Goal: Task Accomplishment & Management: Manage account settings

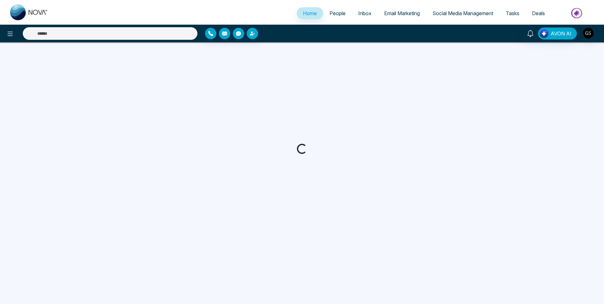
select select "*"
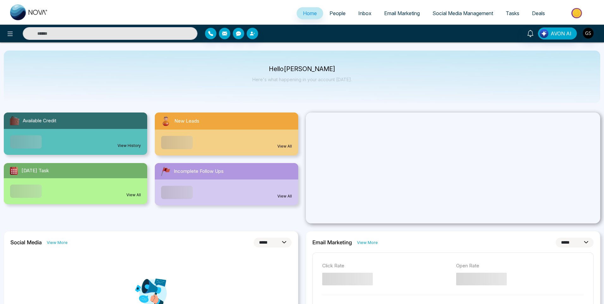
click at [336, 17] on link "People" at bounding box center [337, 13] width 29 height 12
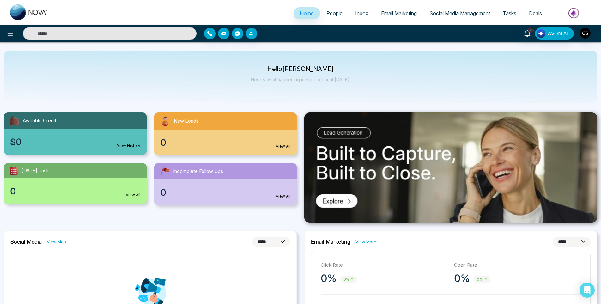
click at [333, 15] on span "People" at bounding box center [334, 13] width 16 height 6
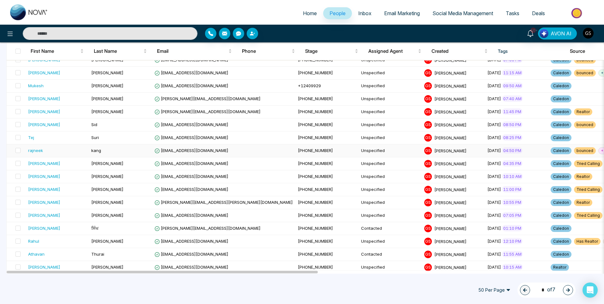
scroll to position [505, 0]
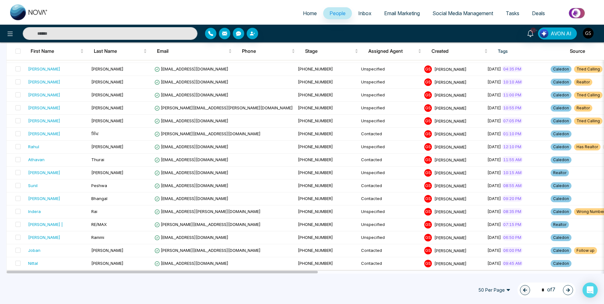
click at [570, 292] on button "button" at bounding box center [568, 290] width 10 height 10
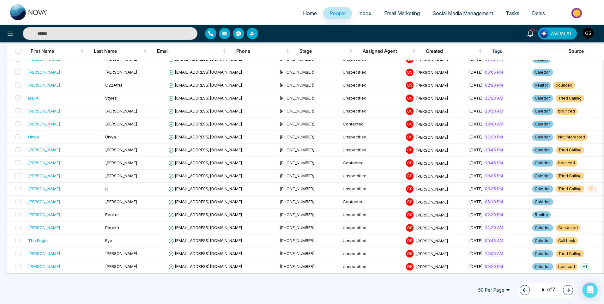
click at [570, 292] on button "button" at bounding box center [568, 290] width 10 height 10
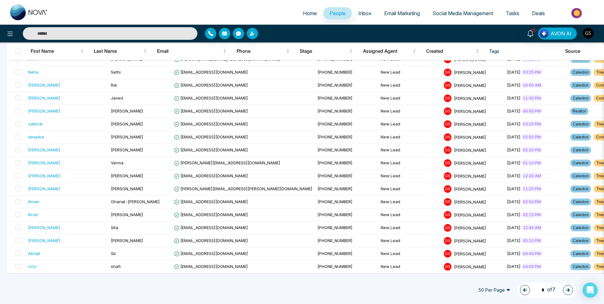
click at [570, 292] on button "button" at bounding box center [568, 290] width 10 height 10
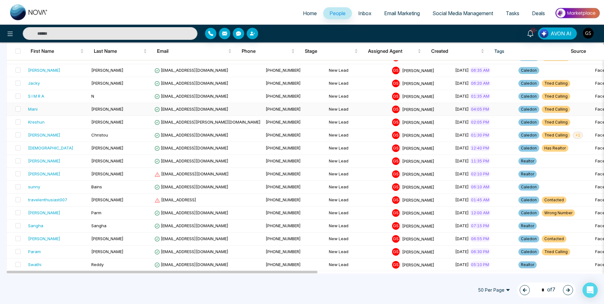
scroll to position [189, 0]
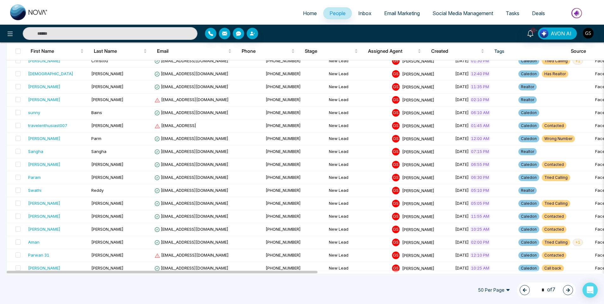
click at [522, 289] on icon "button" at bounding box center [524, 290] width 4 height 4
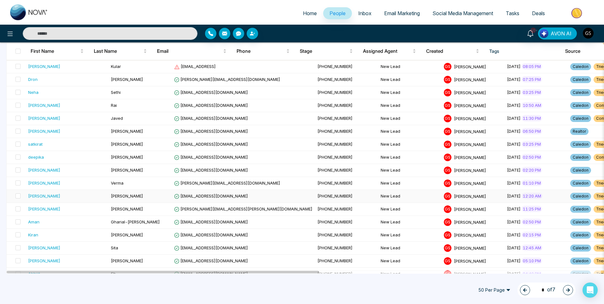
scroll to position [505, 0]
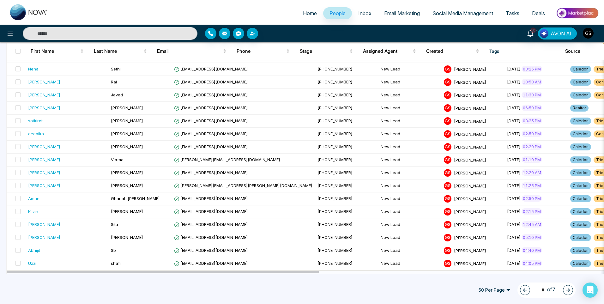
click at [566, 292] on icon "button" at bounding box center [567, 290] width 4 height 4
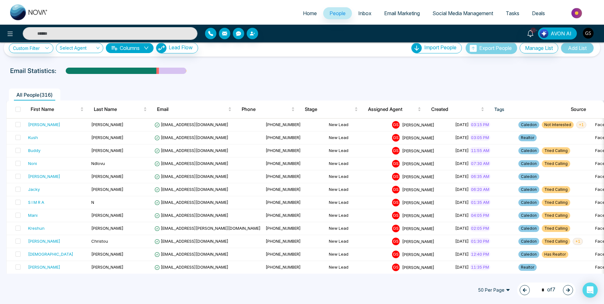
scroll to position [0, 0]
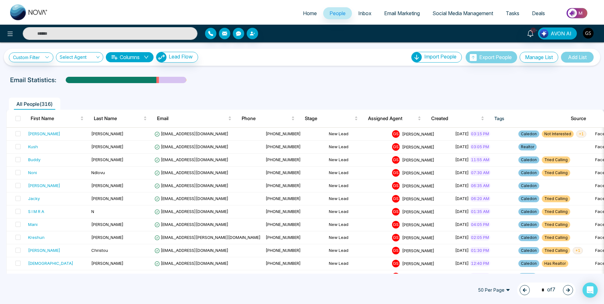
click at [563, 289] on button "button" at bounding box center [568, 290] width 10 height 10
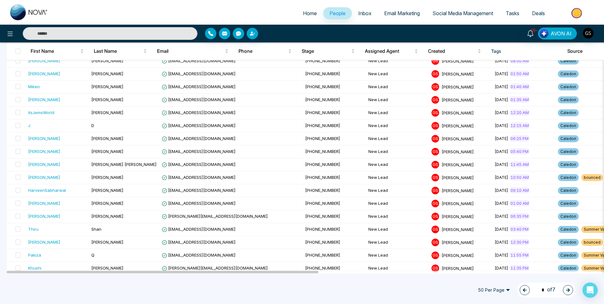
scroll to position [505, 0]
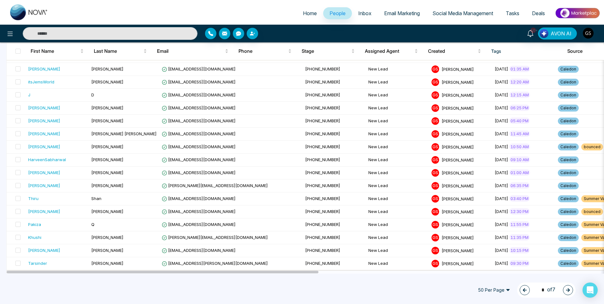
click at [528, 289] on div "5 * of 7" at bounding box center [546, 289] width 58 height 15
click at [524, 292] on button "button" at bounding box center [524, 290] width 10 height 10
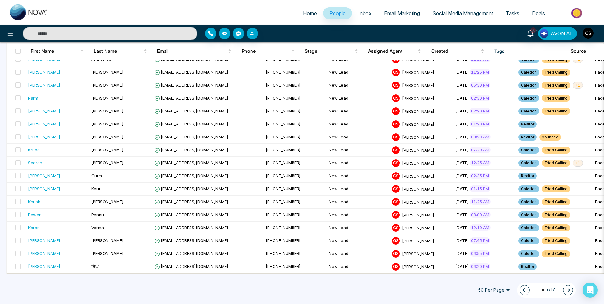
click at [524, 292] on button "button" at bounding box center [524, 290] width 10 height 10
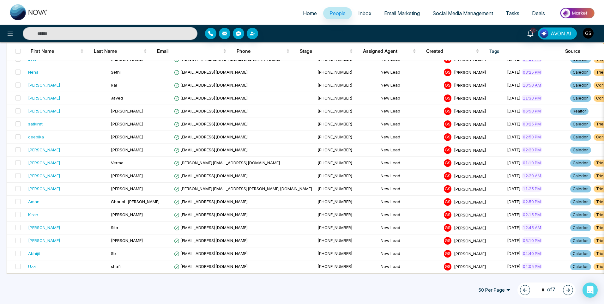
click at [524, 292] on button "button" at bounding box center [525, 290] width 10 height 10
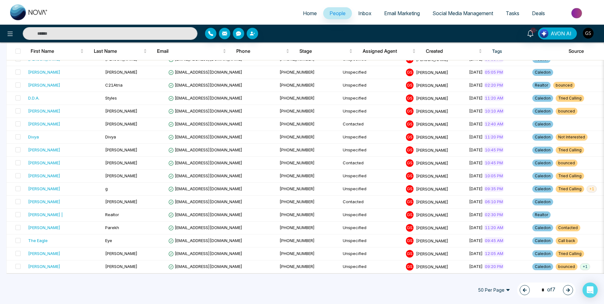
click at [524, 292] on button "button" at bounding box center [524, 290] width 10 height 10
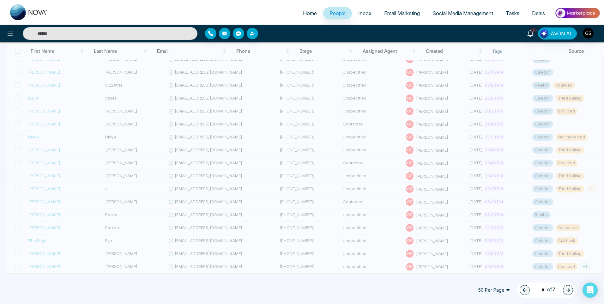
type input "*"
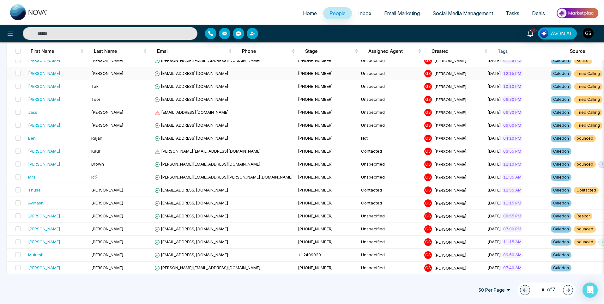
scroll to position [253, 0]
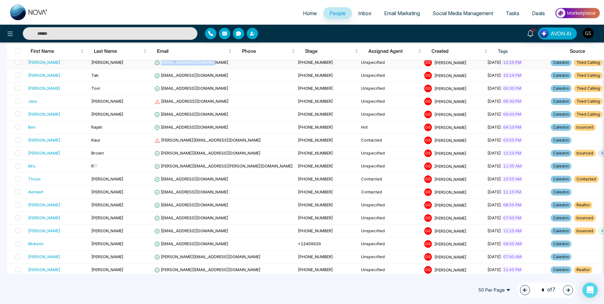
drag, startPoint x: 216, startPoint y: 64, endPoint x: 161, endPoint y: 68, distance: 55.1
click at [161, 68] on td "[EMAIL_ADDRESS][DOMAIN_NAME]" at bounding box center [223, 62] width 143 height 13
copy span "[EMAIL_ADDRESS][DOMAIN_NAME]"
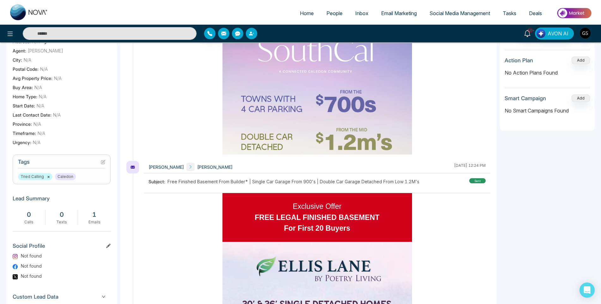
scroll to position [158, 0]
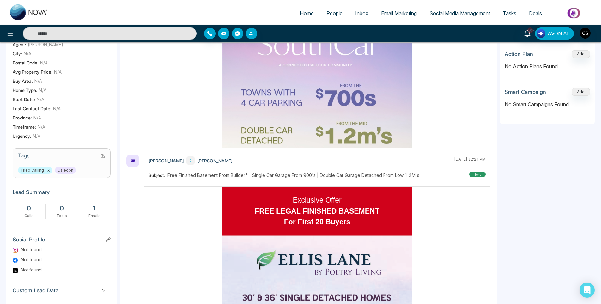
click at [102, 158] on icon at bounding box center [103, 155] width 4 height 4
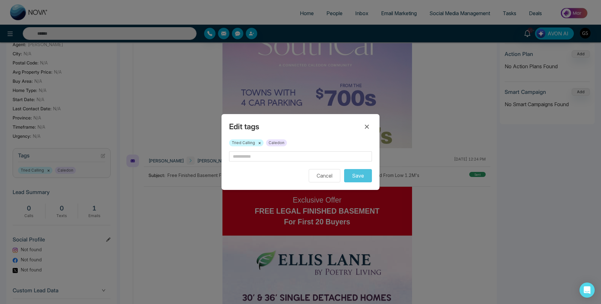
click at [260, 144] on button "×" at bounding box center [259, 143] width 3 height 6
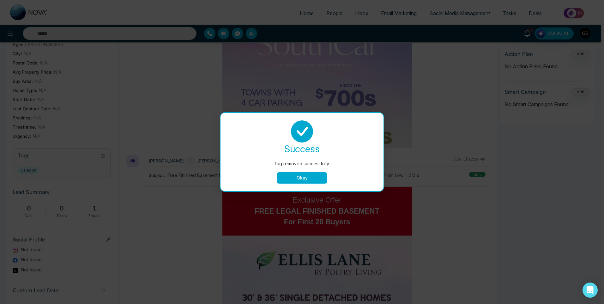
drag, startPoint x: 293, startPoint y: 175, endPoint x: 290, endPoint y: 172, distance: 4.7
click at [293, 176] on button "Okay" at bounding box center [302, 177] width 51 height 11
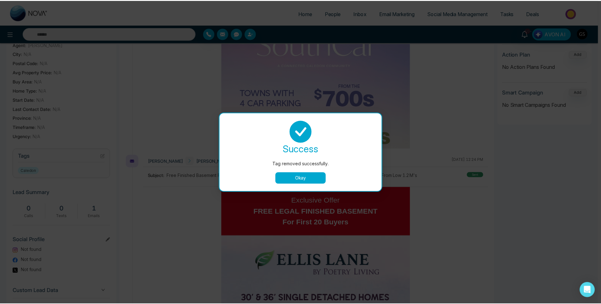
scroll to position [0, 21]
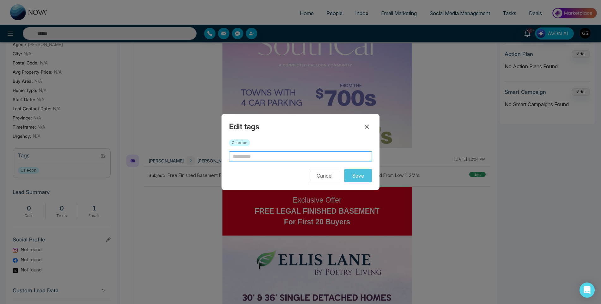
click at [274, 159] on input "text" at bounding box center [300, 156] width 143 height 10
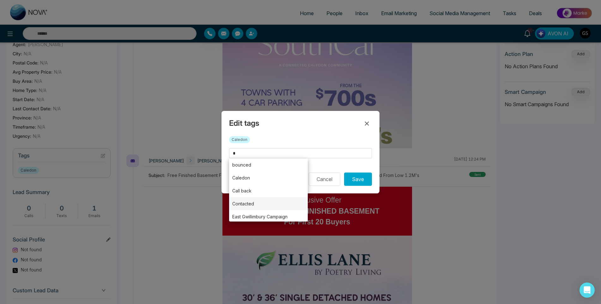
click at [261, 200] on li "Contacted" at bounding box center [268, 203] width 79 height 13
type input "*********"
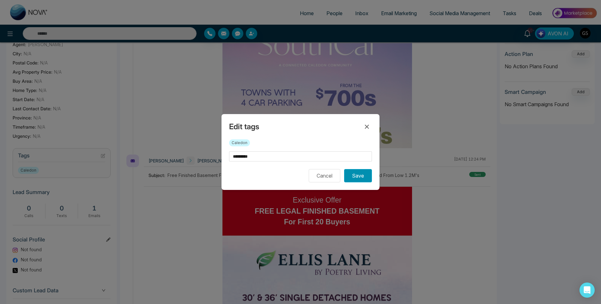
click at [366, 176] on button "Save" at bounding box center [358, 175] width 28 height 13
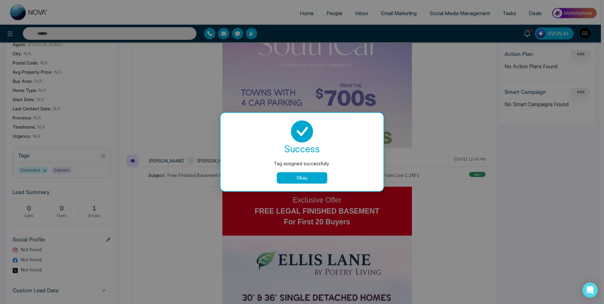
click at [308, 177] on button "Okay" at bounding box center [302, 177] width 51 height 11
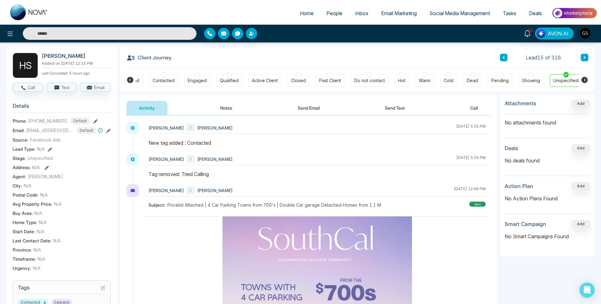
scroll to position [0, 0]
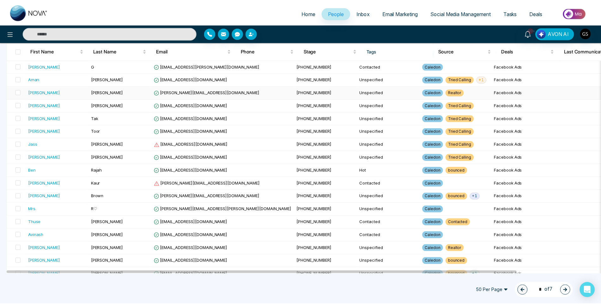
scroll to position [221, 0]
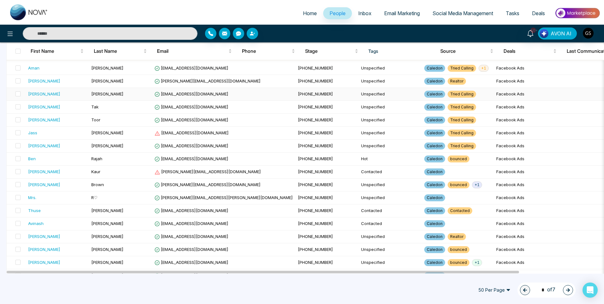
click at [298, 96] on span "[PHONE_NUMBER]" at bounding box center [315, 93] width 35 height 5
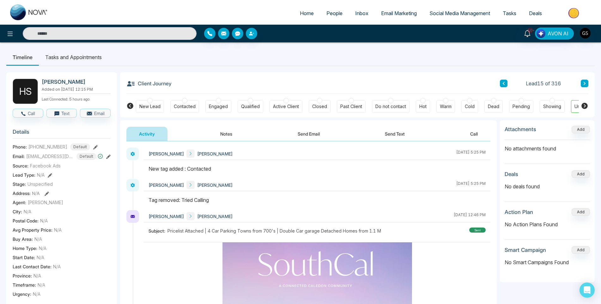
click at [188, 106] on div "Contacted" at bounding box center [185, 106] width 22 height 6
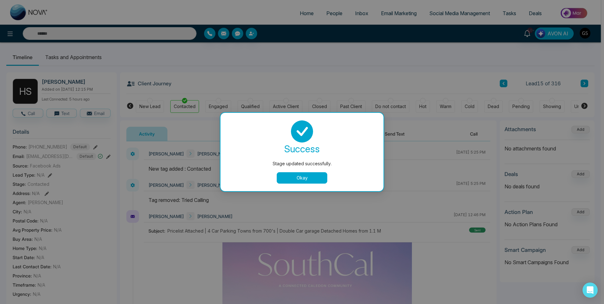
click at [289, 178] on button "Okay" at bounding box center [302, 177] width 51 height 11
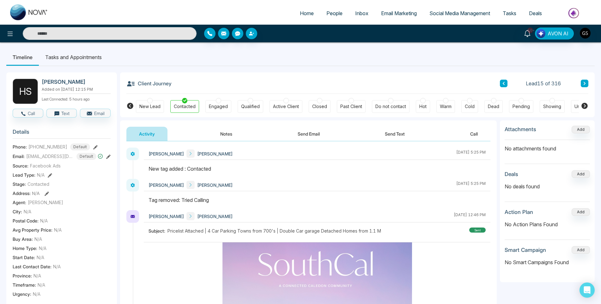
click at [331, 14] on span "People" at bounding box center [334, 13] width 16 height 6
